Goal: Check status: Check status

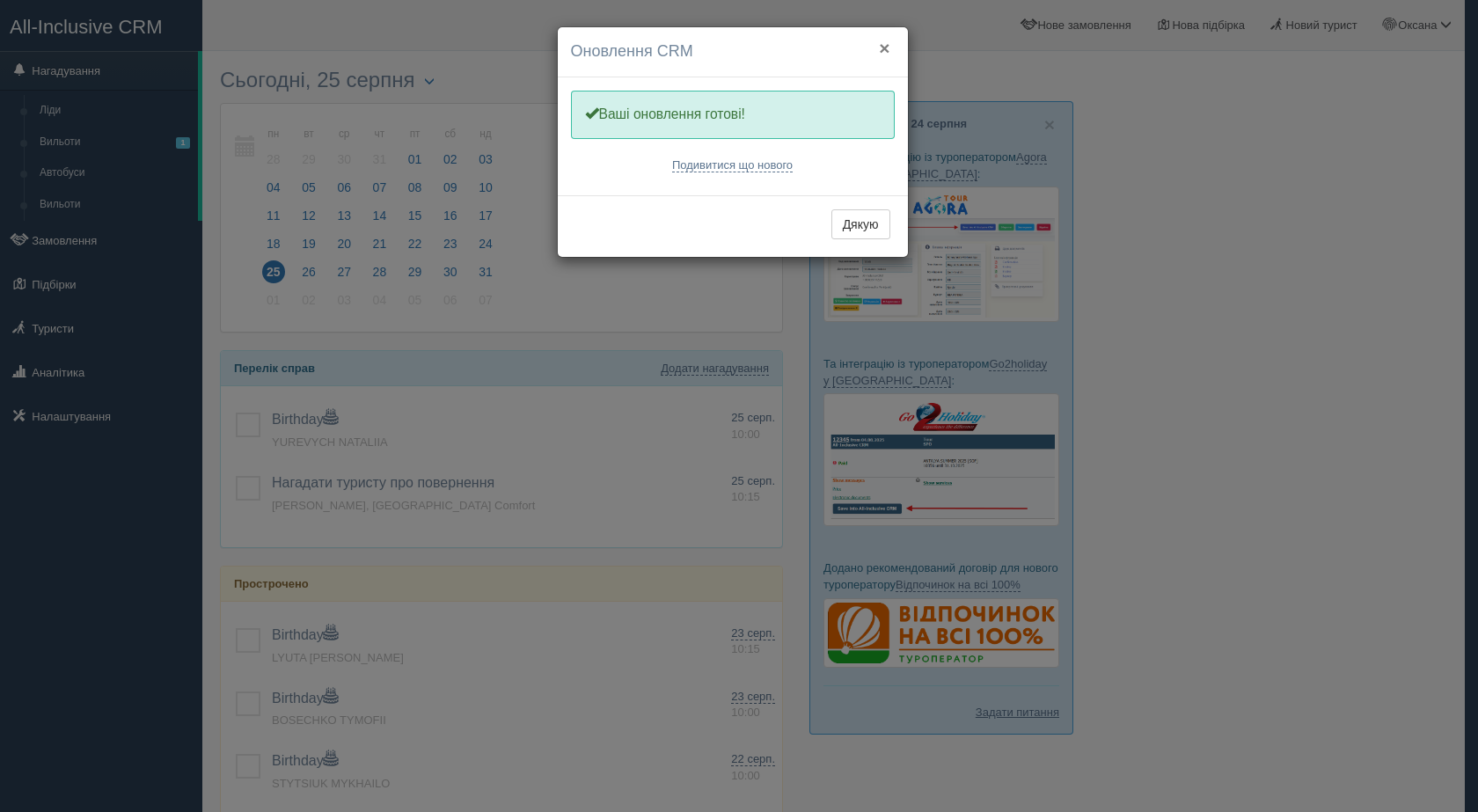
drag, startPoint x: 890, startPoint y: 48, endPoint x: 797, endPoint y: 57, distance: 93.4
click at [888, 48] on button "×" at bounding box center [884, 47] width 11 height 18
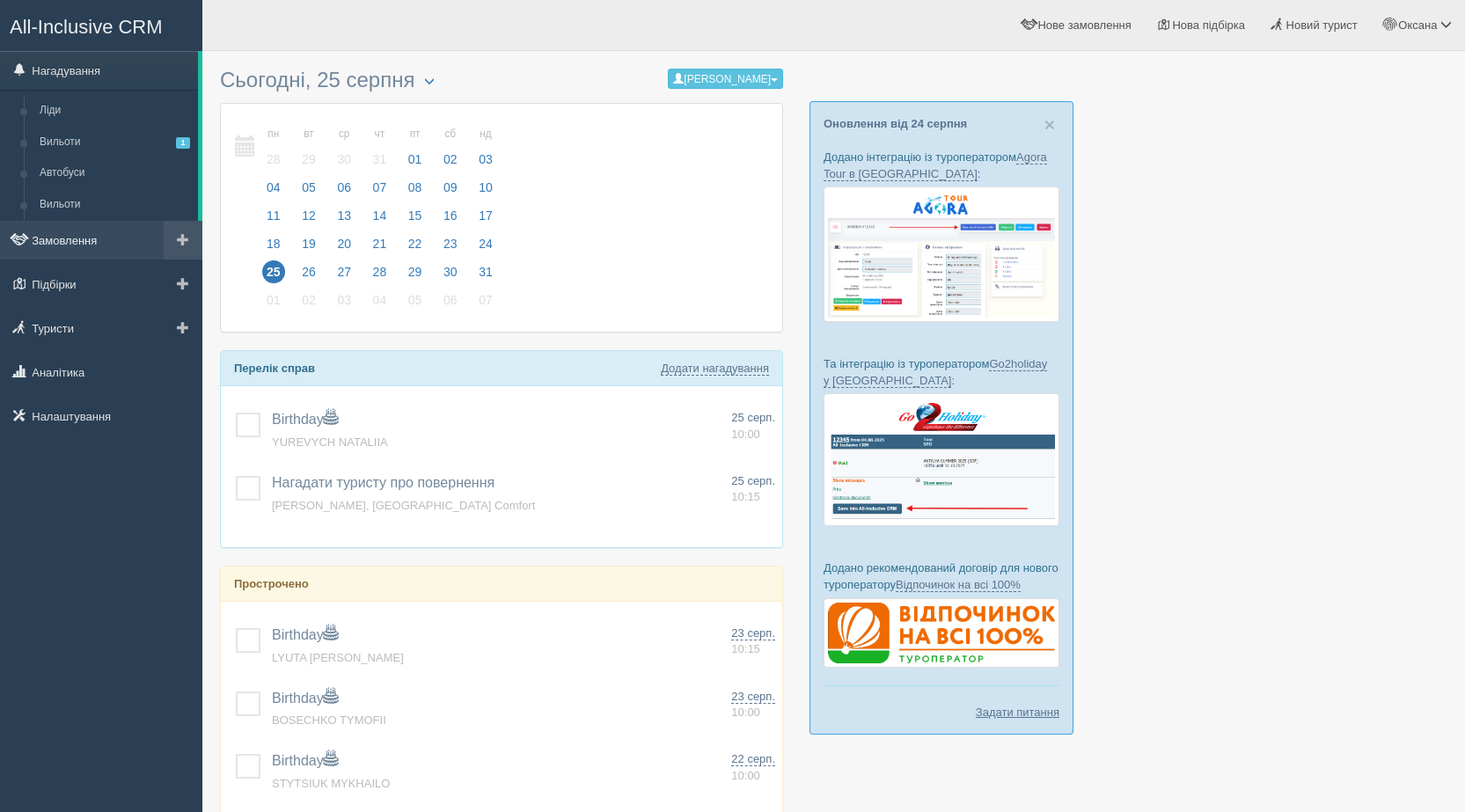
click at [100, 233] on link "Замовлення" at bounding box center [101, 240] width 203 height 39
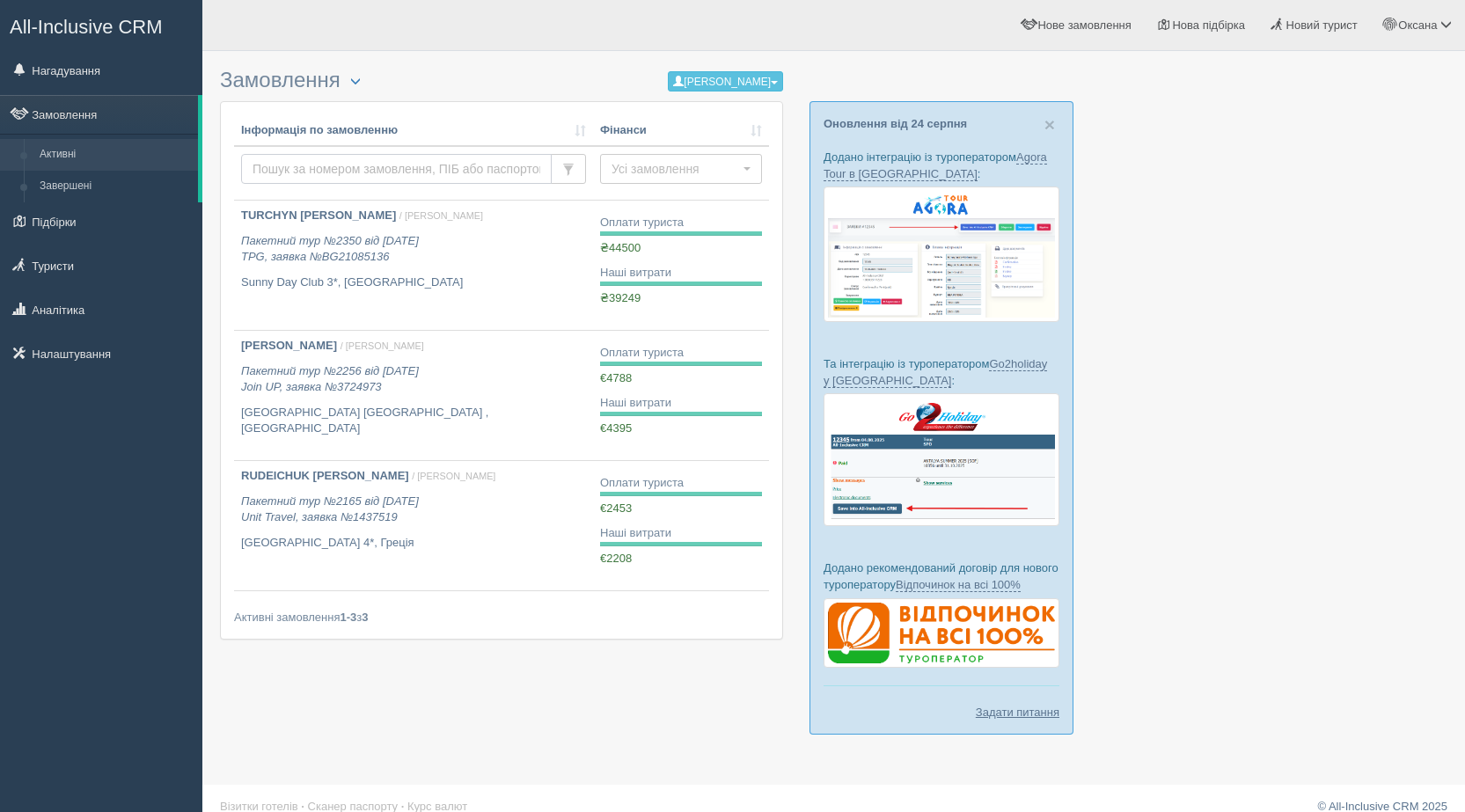
click at [329, 170] on input "text" at bounding box center [397, 169] width 310 height 30
click at [702, 89] on button "[PERSON_NAME]" at bounding box center [725, 81] width 115 height 20
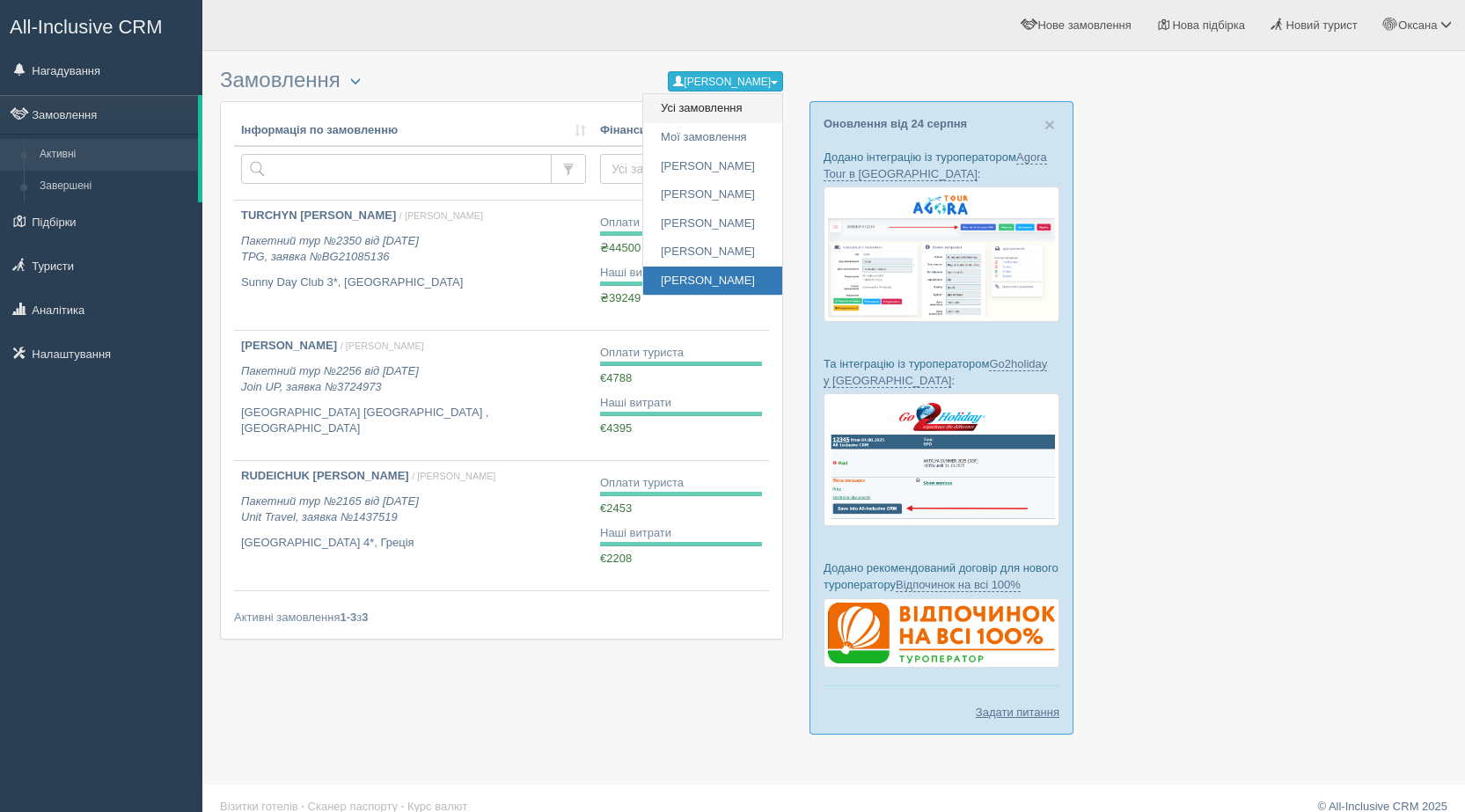
drag, startPoint x: 702, startPoint y: 104, endPoint x: 649, endPoint y: 109, distance: 53.2
click at [701, 104] on link "Усі замовлення" at bounding box center [713, 109] width 139 height 29
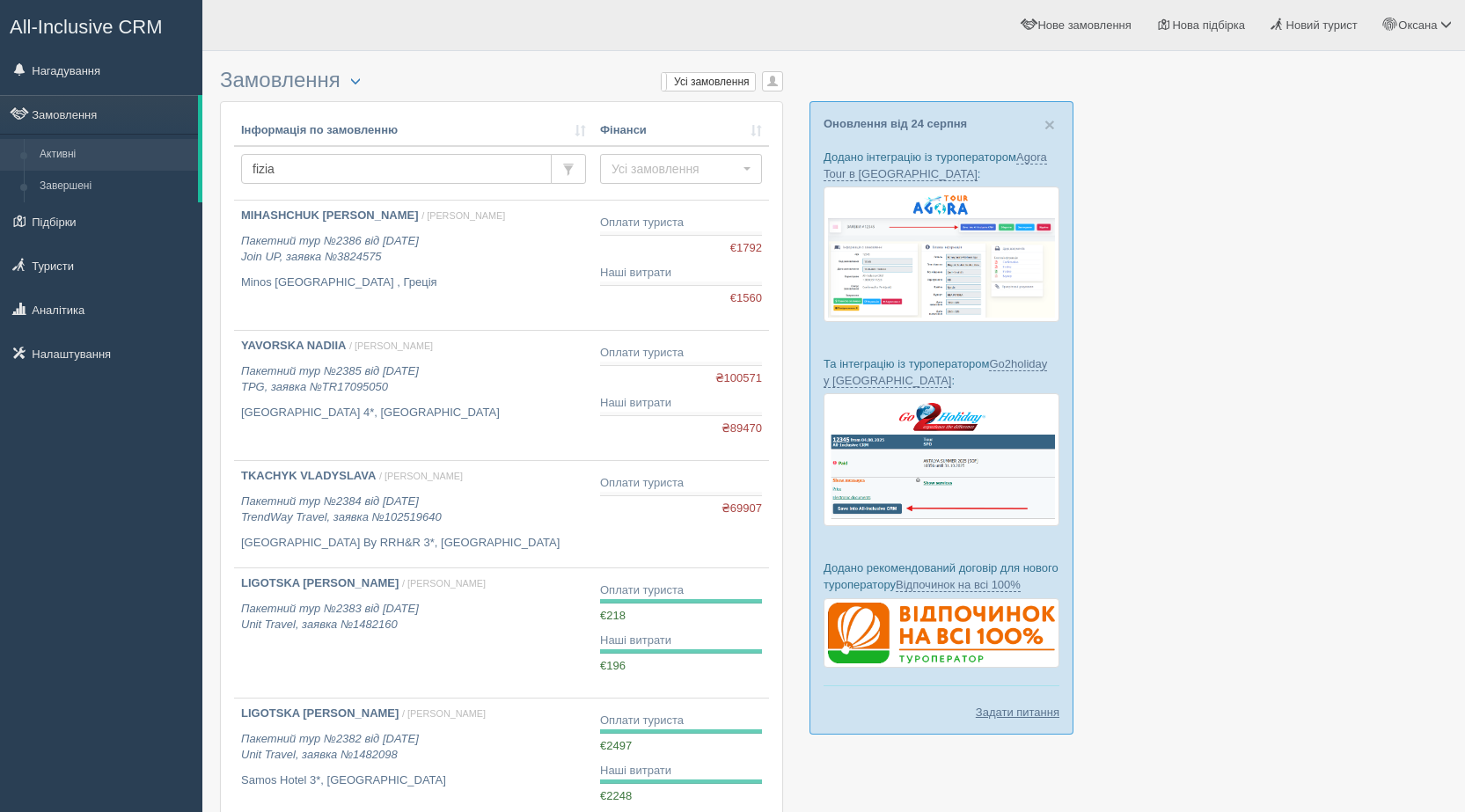
type input "fiziar"
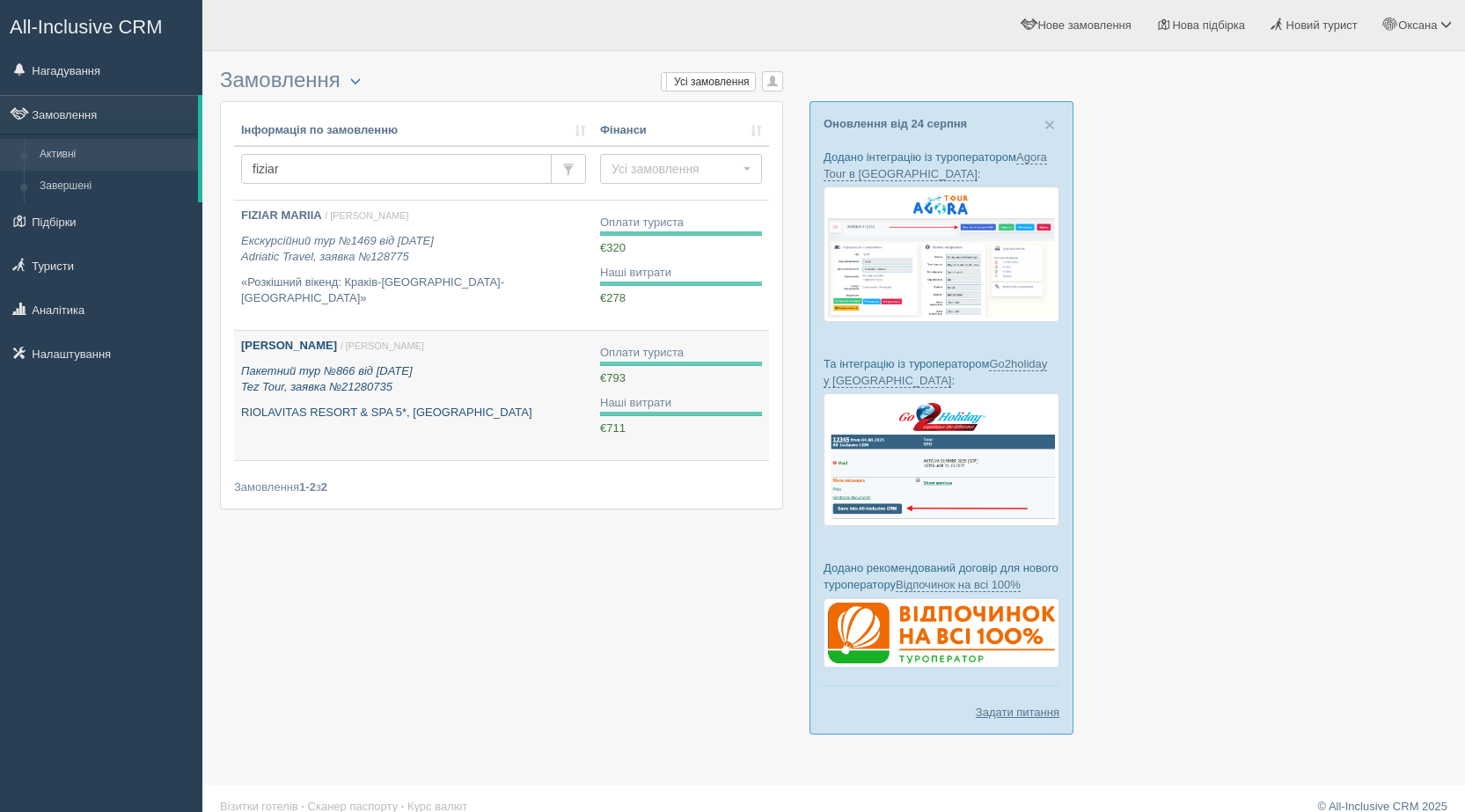
click at [390, 389] on icon "Пакетний тур №866 від 03.09.2021 Tez Tour, заявка №21280735" at bounding box center [327, 379] width 172 height 30
click at [366, 347] on span "/ [PERSON_NAME]" at bounding box center [382, 345] width 83 height 11
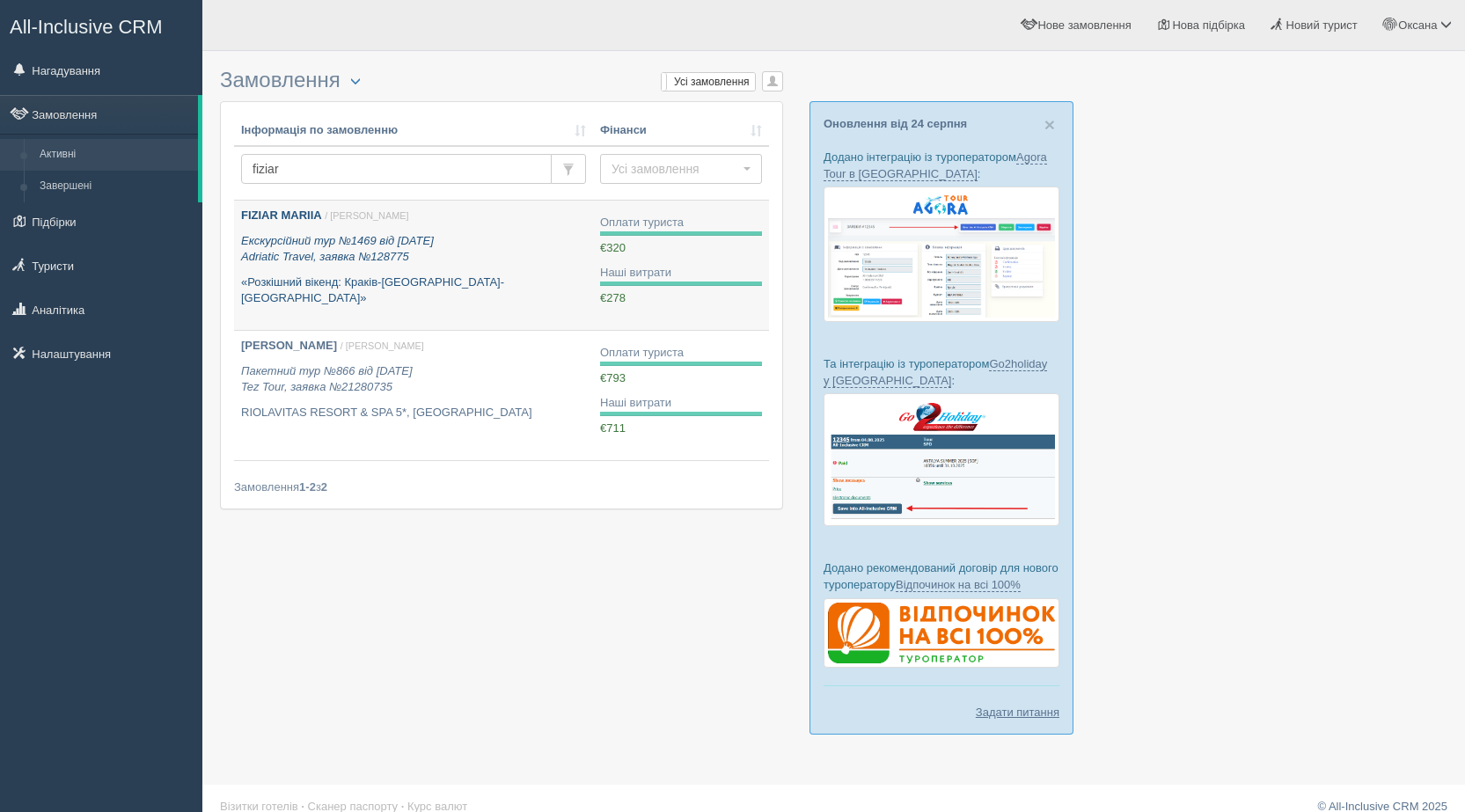
click at [332, 280] on p "«Розкішний вікенд: Краків-[GEOGRAPHIC_DATA]-[GEOGRAPHIC_DATA]»" at bounding box center [414, 291] width 345 height 33
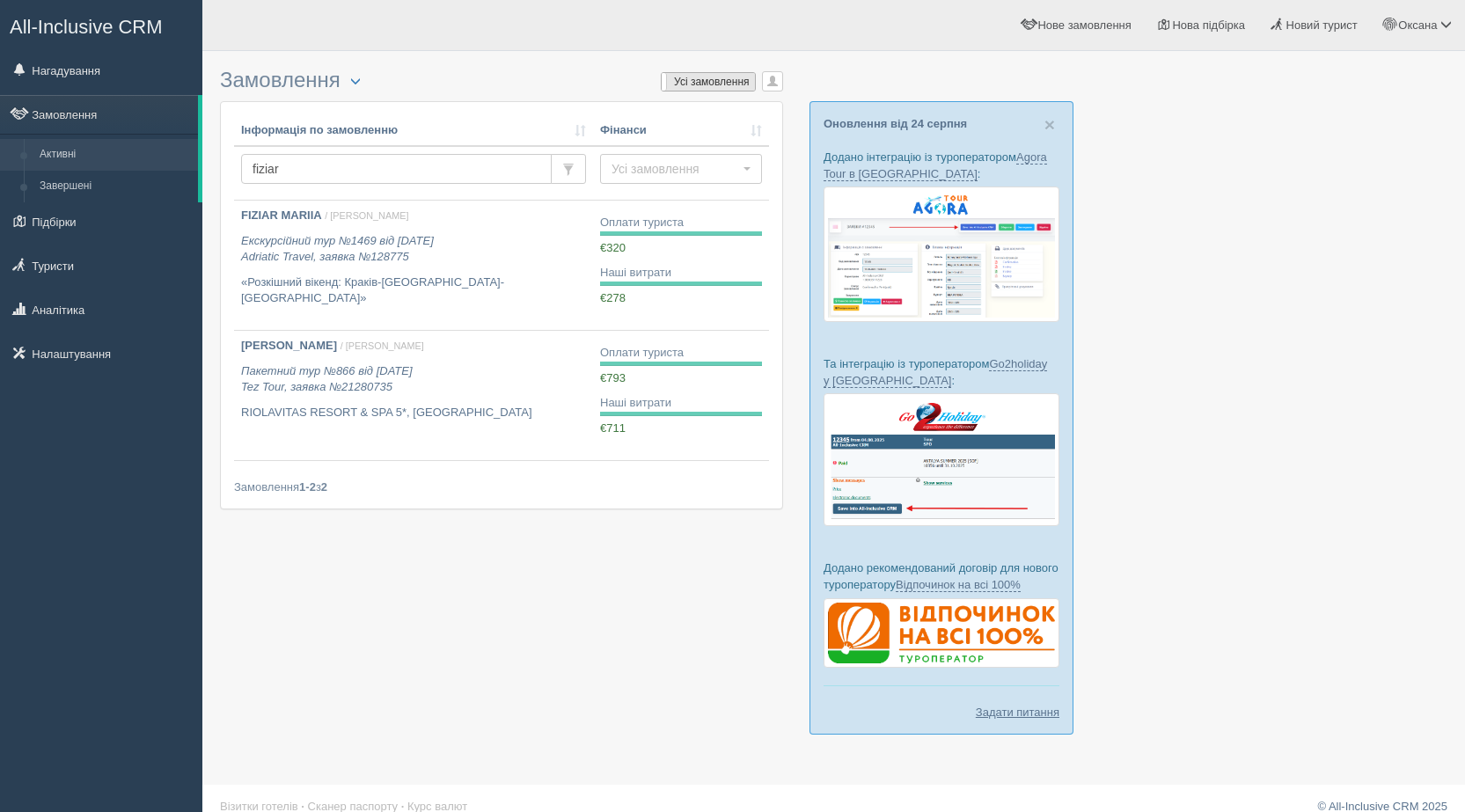
click at [695, 81] on label "Усі замовлення" at bounding box center [709, 81] width 93 height 17
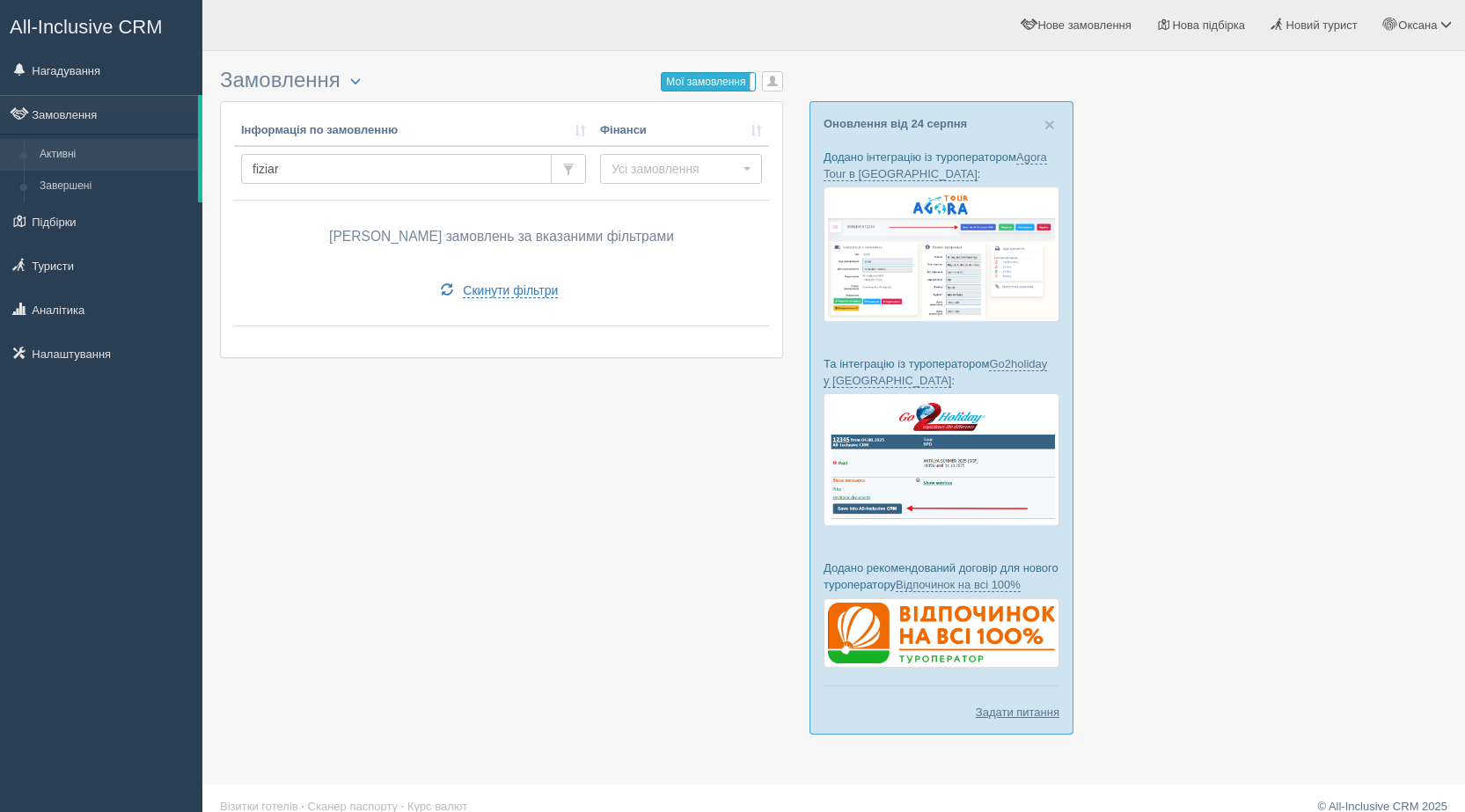
click at [740, 81] on label "Мої замовлення" at bounding box center [709, 81] width 93 height 17
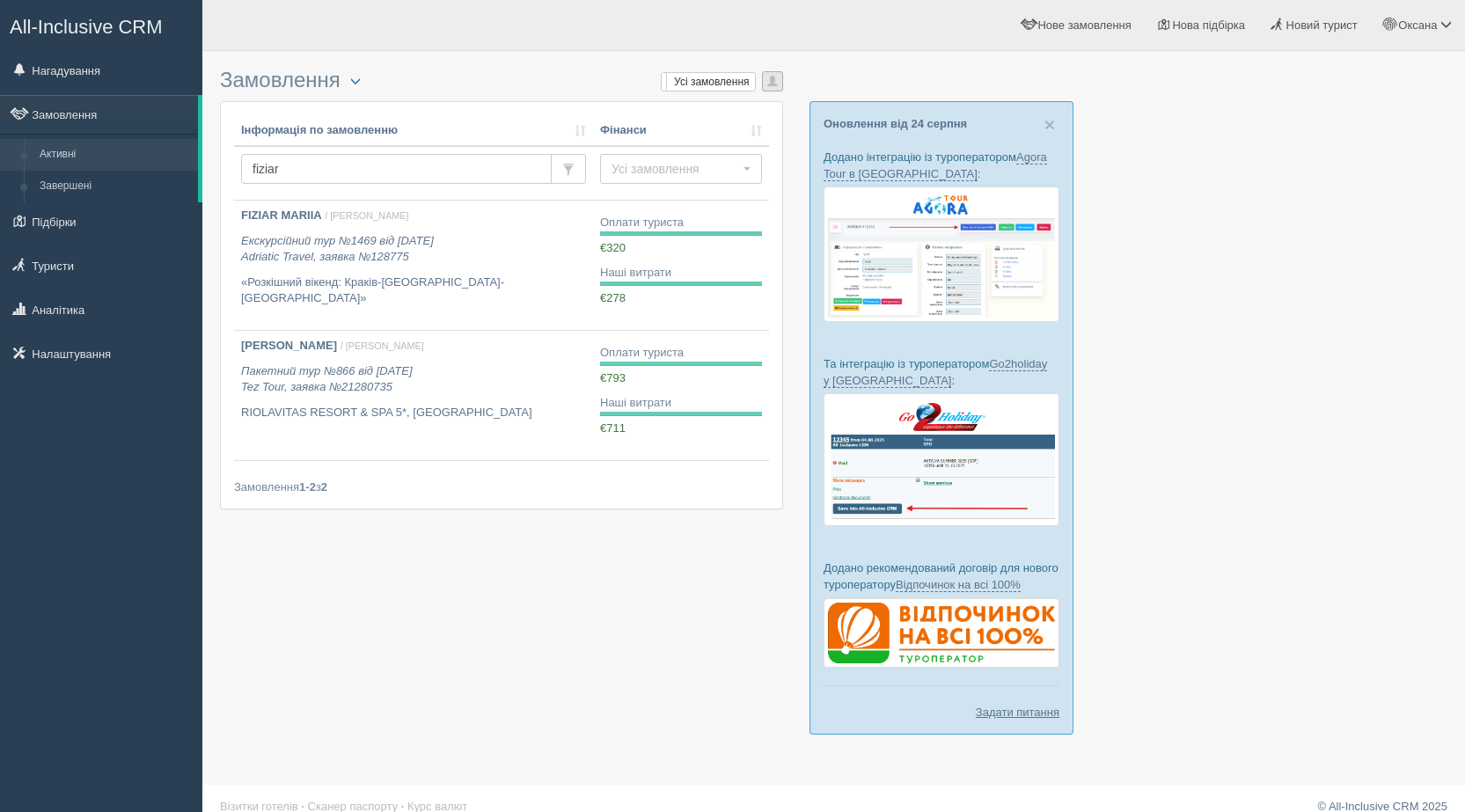
click at [775, 79] on span "button" at bounding box center [773, 80] width 11 height 11
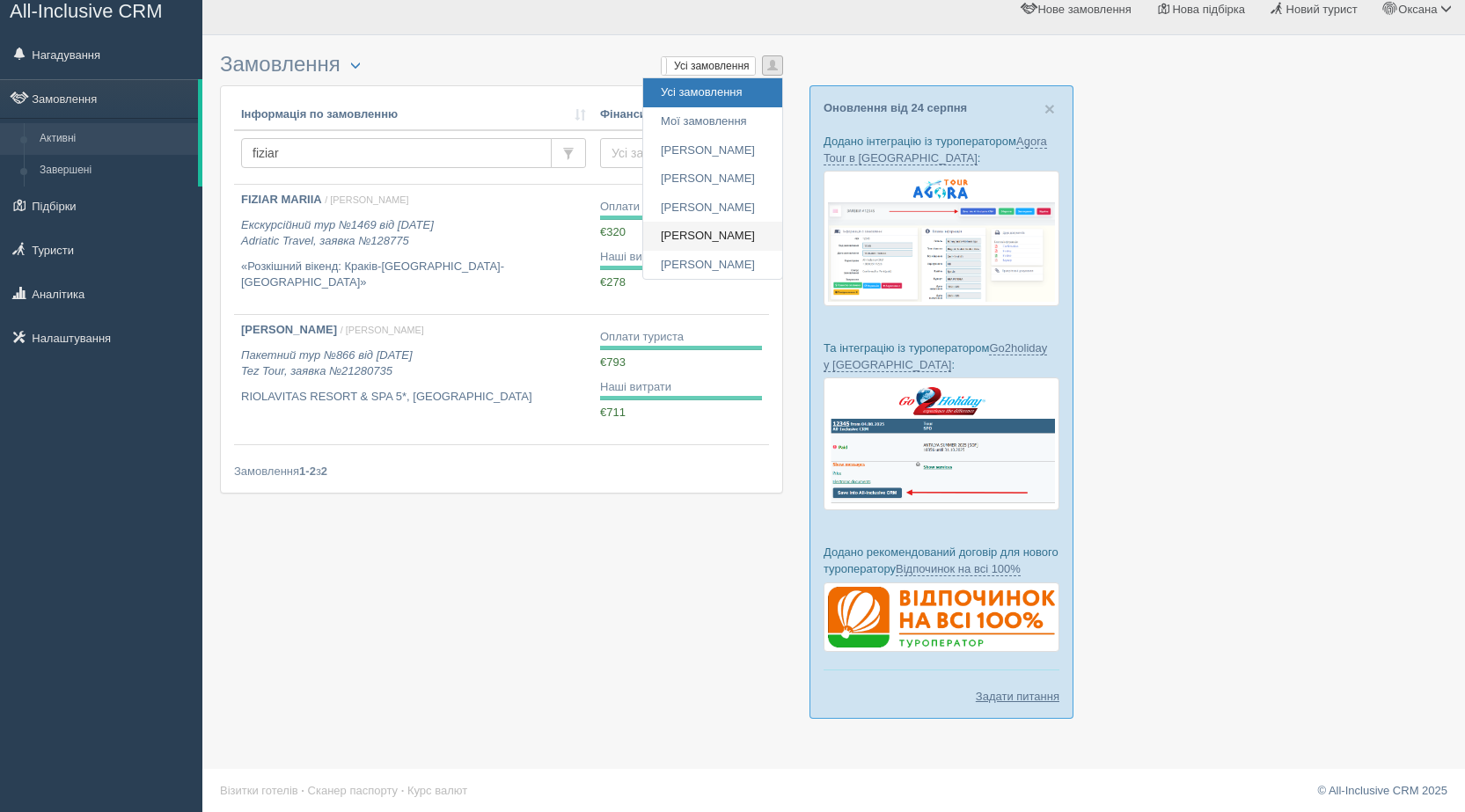
scroll to position [20, 0]
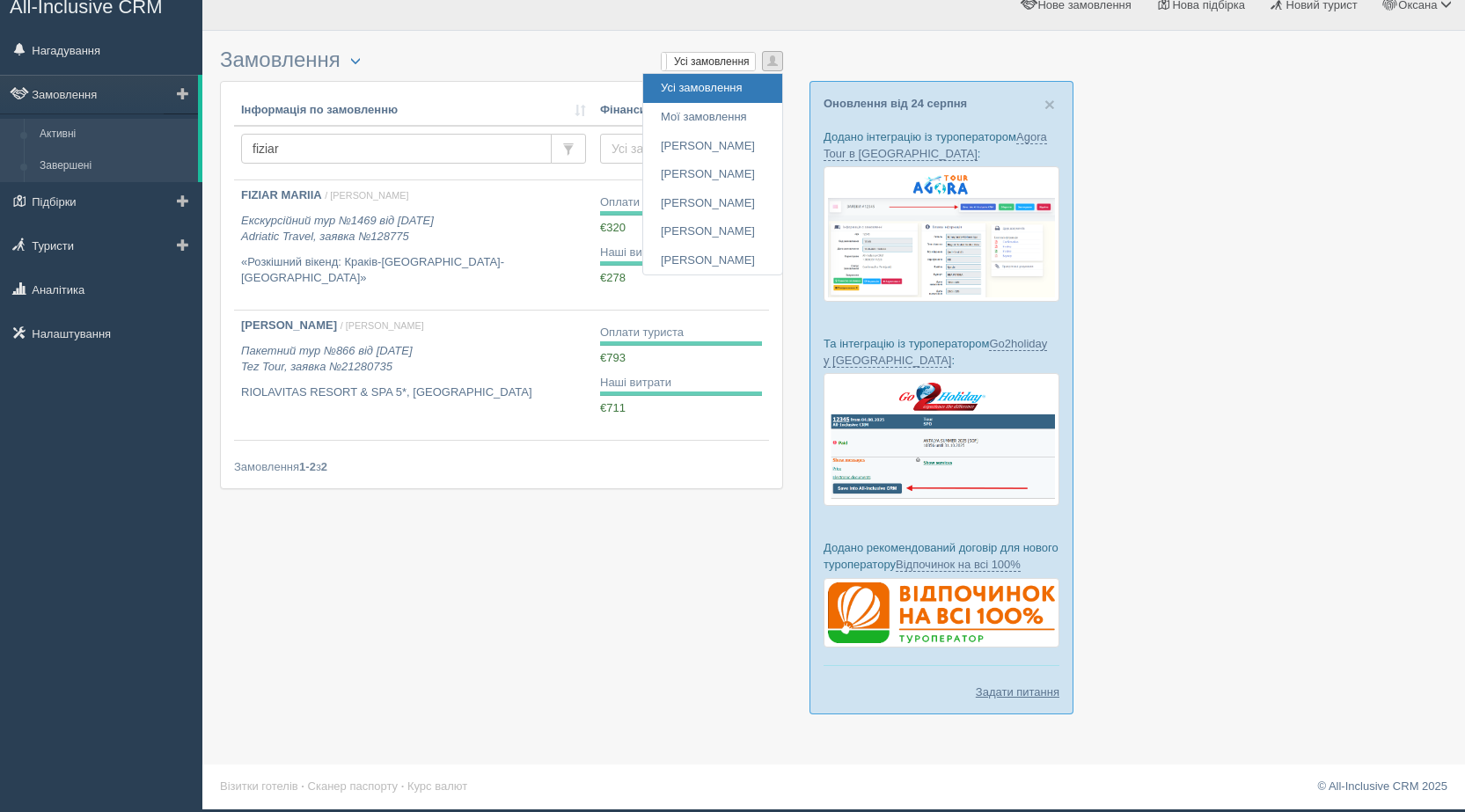
click at [80, 162] on link "Завершені" at bounding box center [115, 166] width 167 height 32
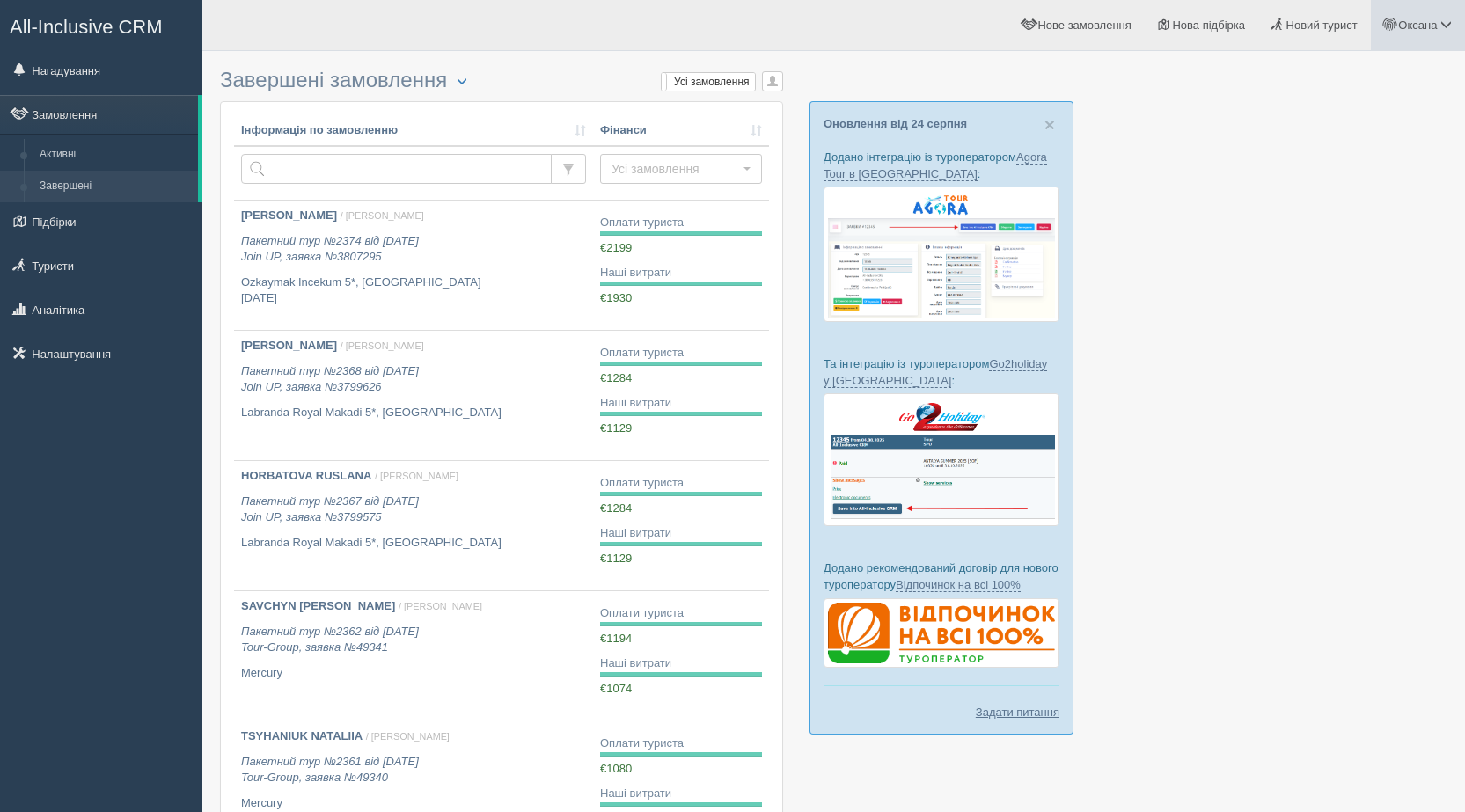
click at [1439, 34] on link "Оксана" at bounding box center [1417, 25] width 94 height 50
click at [1380, 221] on link "Вихід" at bounding box center [1369, 228] width 192 height 38
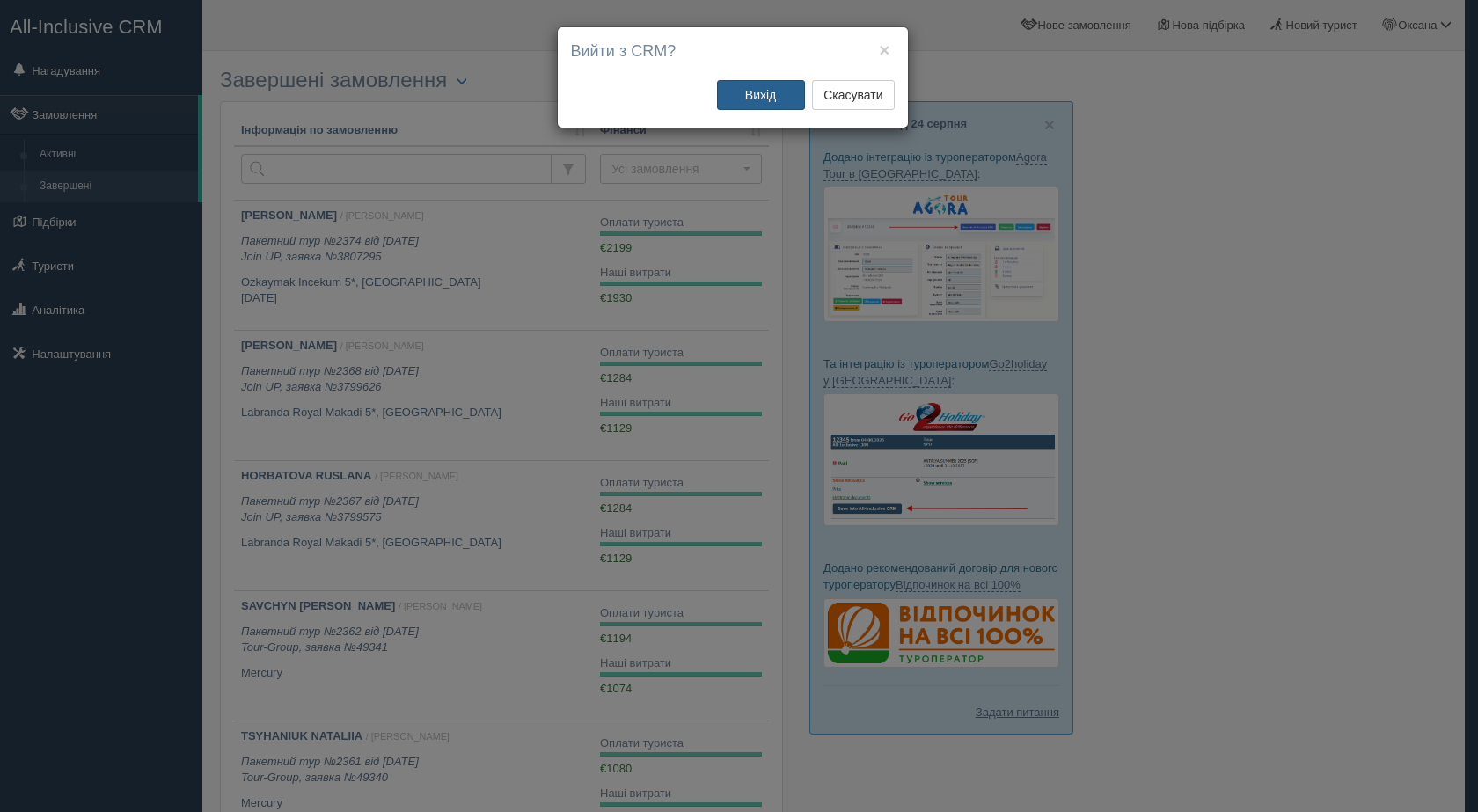
click at [763, 96] on button "Вихід" at bounding box center [761, 95] width 88 height 30
